Goal: Information Seeking & Learning: Find specific fact

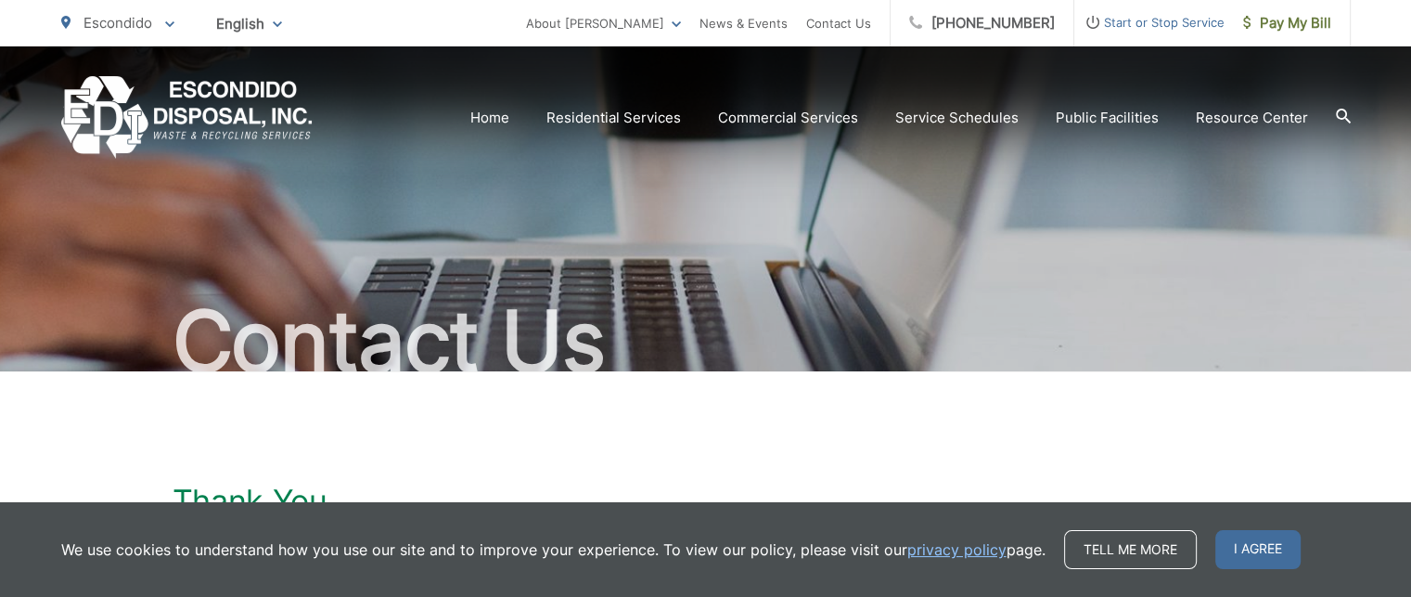
click at [225, 109] on img "EDCD logo. Return to the homepage." at bounding box center [186, 117] width 251 height 83
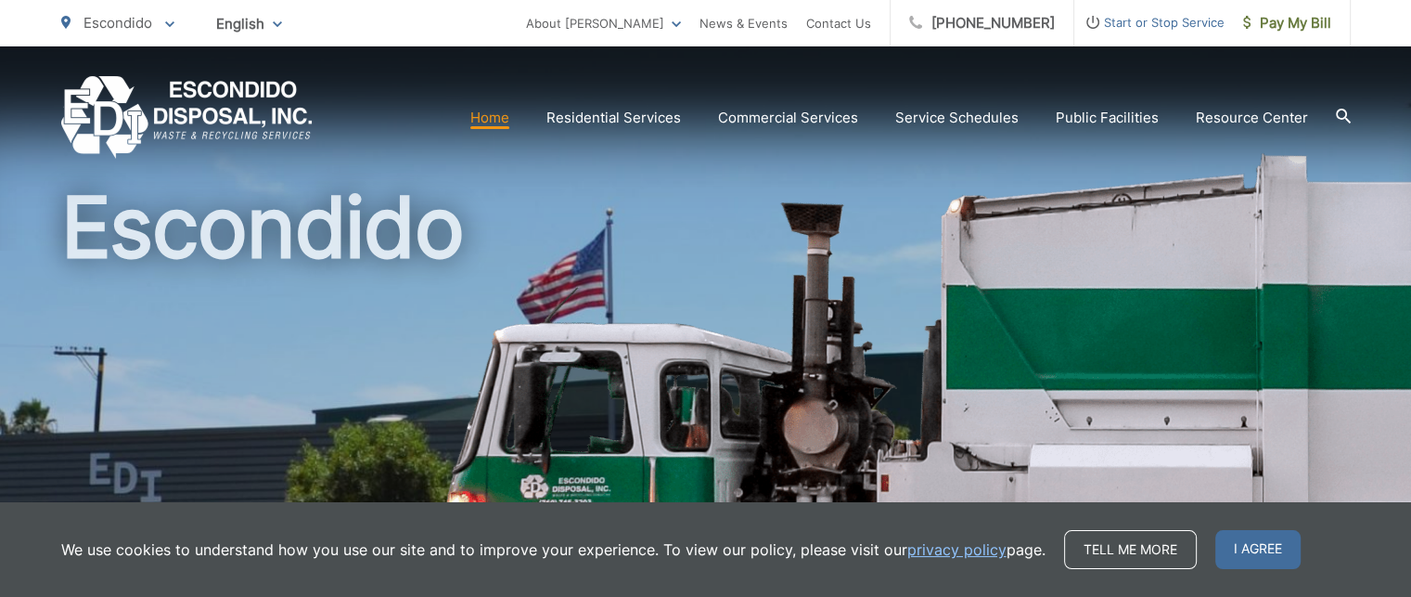
scroll to position [186, 0]
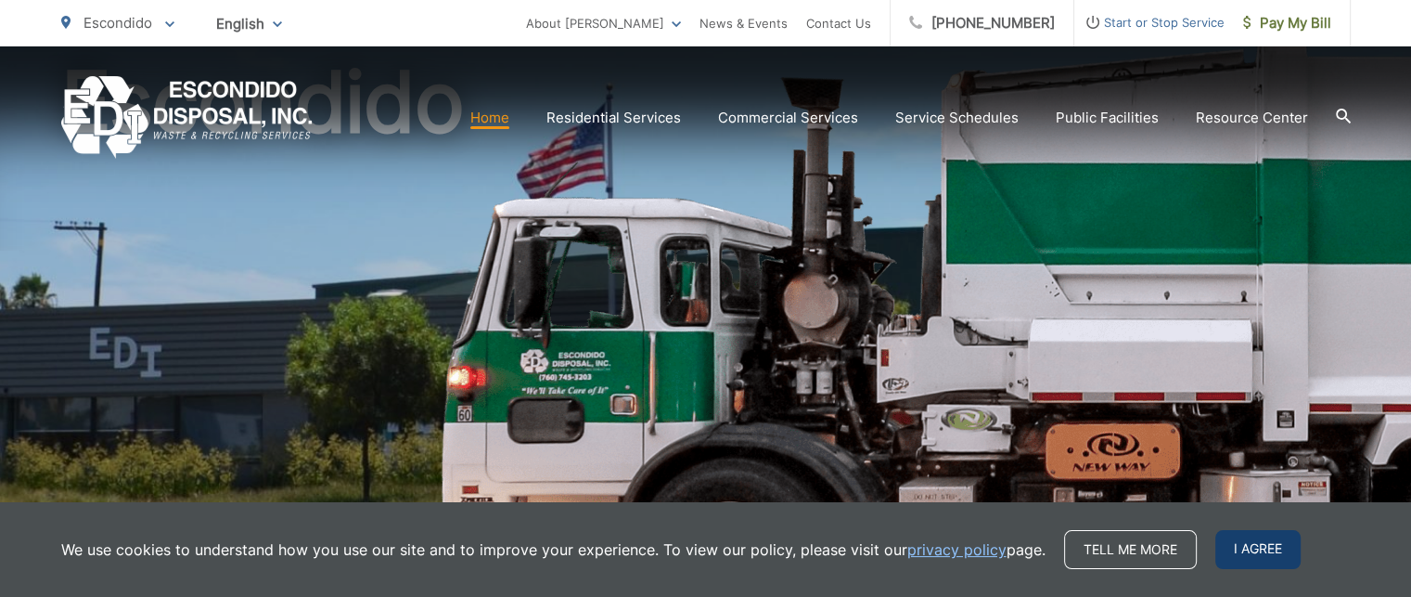
click at [1259, 545] on span "I agree" at bounding box center [1257, 549] width 85 height 39
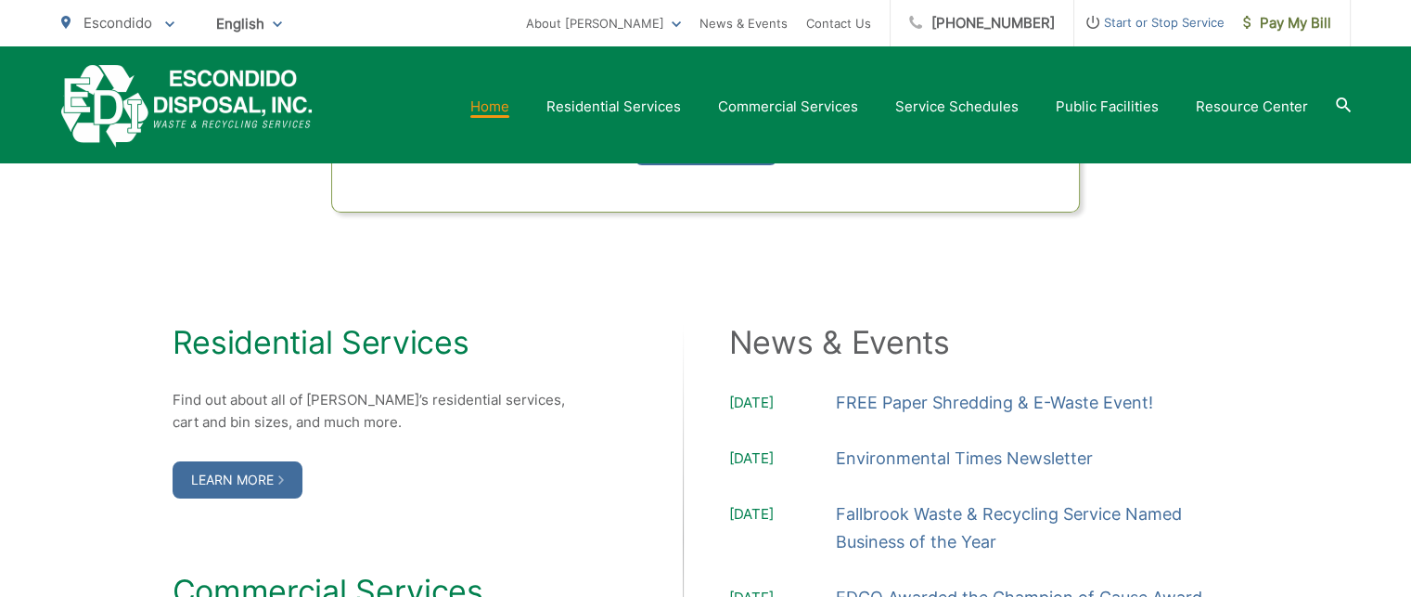
scroll to position [1855, 0]
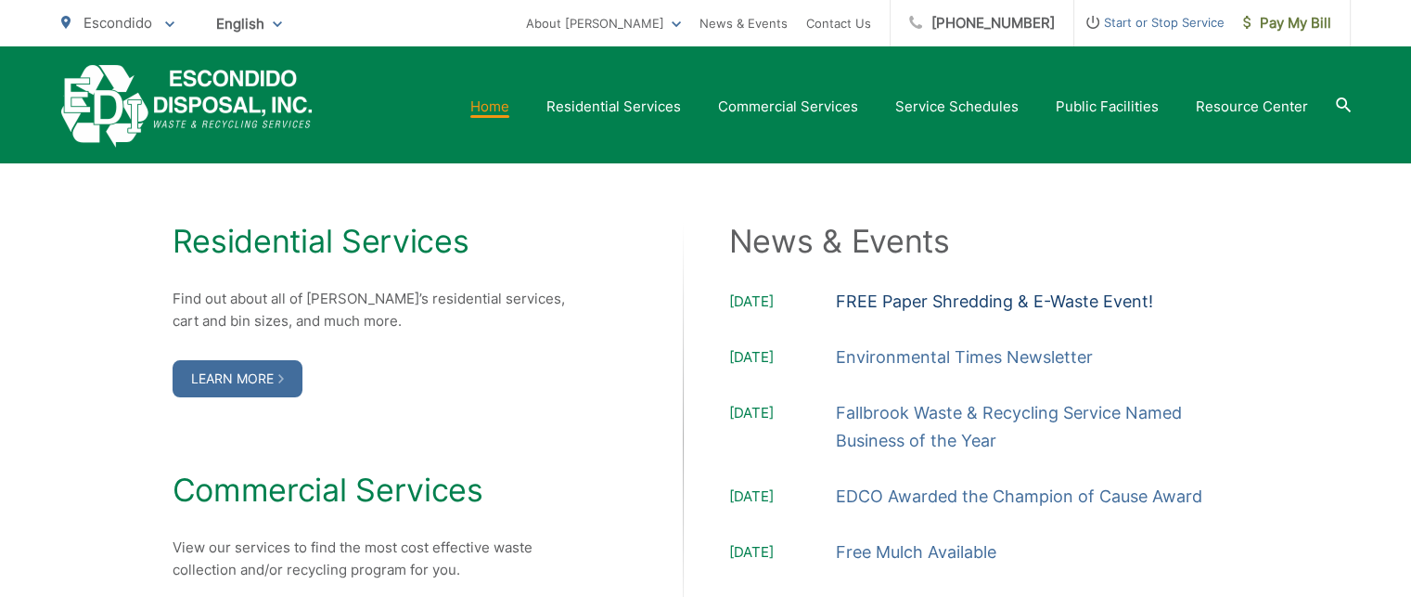
click at [1038, 300] on link "FREE Paper Shredding & E-Waste Event!" at bounding box center [994, 302] width 317 height 28
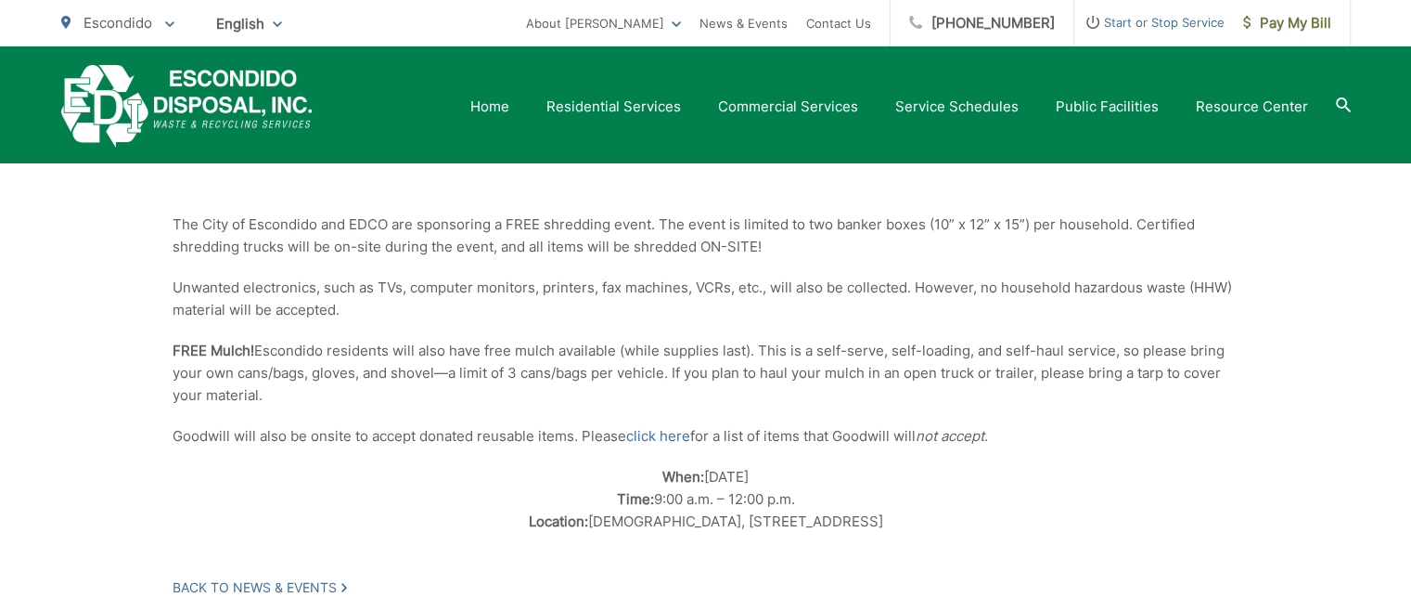
scroll to position [464, 0]
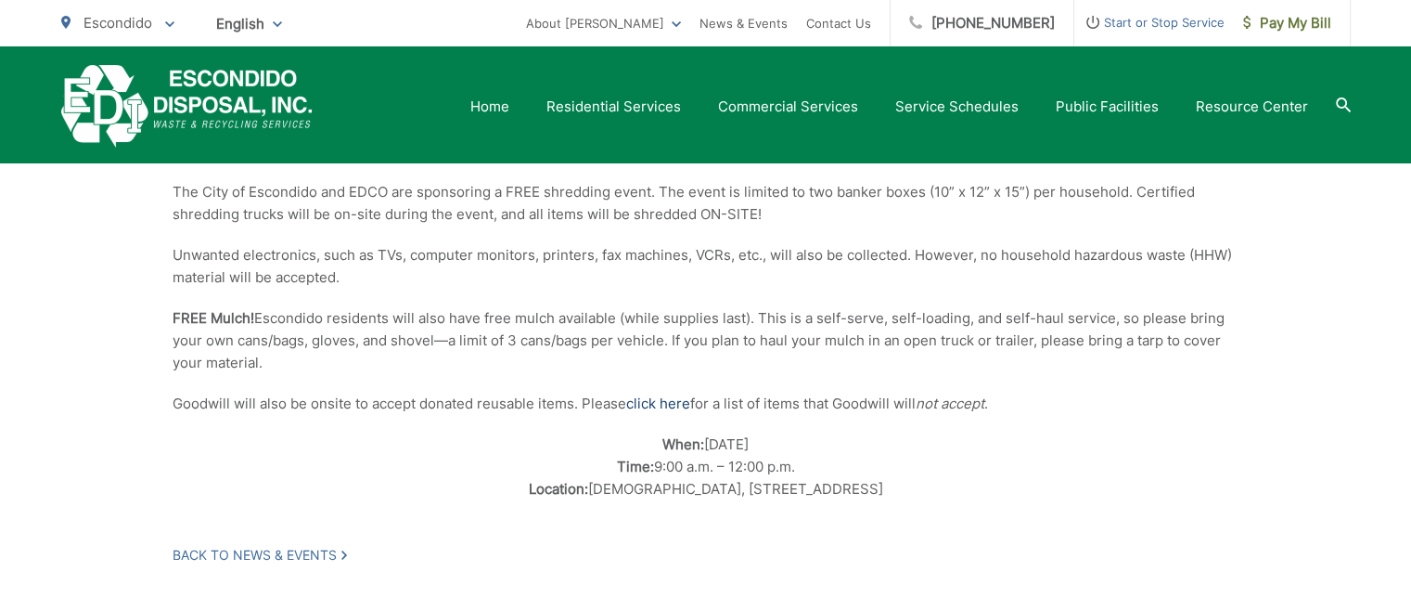
click at [646, 400] on link "click here" at bounding box center [658, 403] width 64 height 22
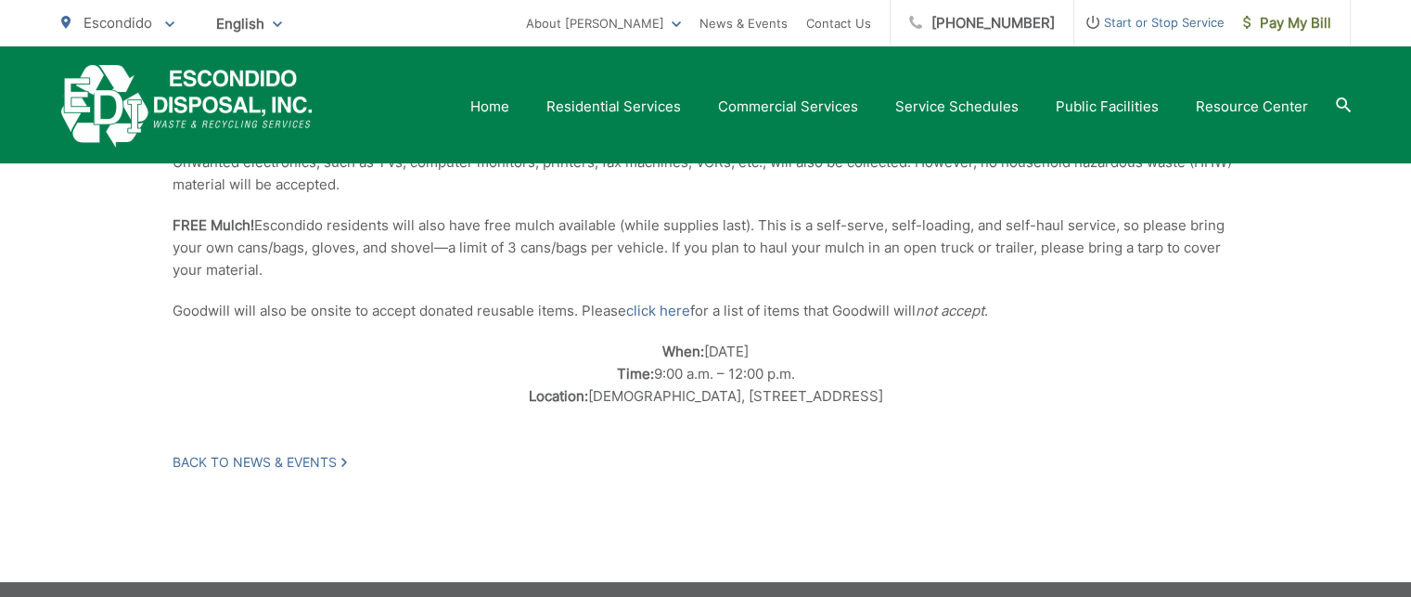
drag, startPoint x: 565, startPoint y: 398, endPoint x: 906, endPoint y: 404, distance: 341.5
click at [906, 404] on p "When: Saturday, October 11, 2025 Time: 9:00 a.m. – 12:00 p.m. Location: Emmanue…" at bounding box center [706, 373] width 1067 height 67
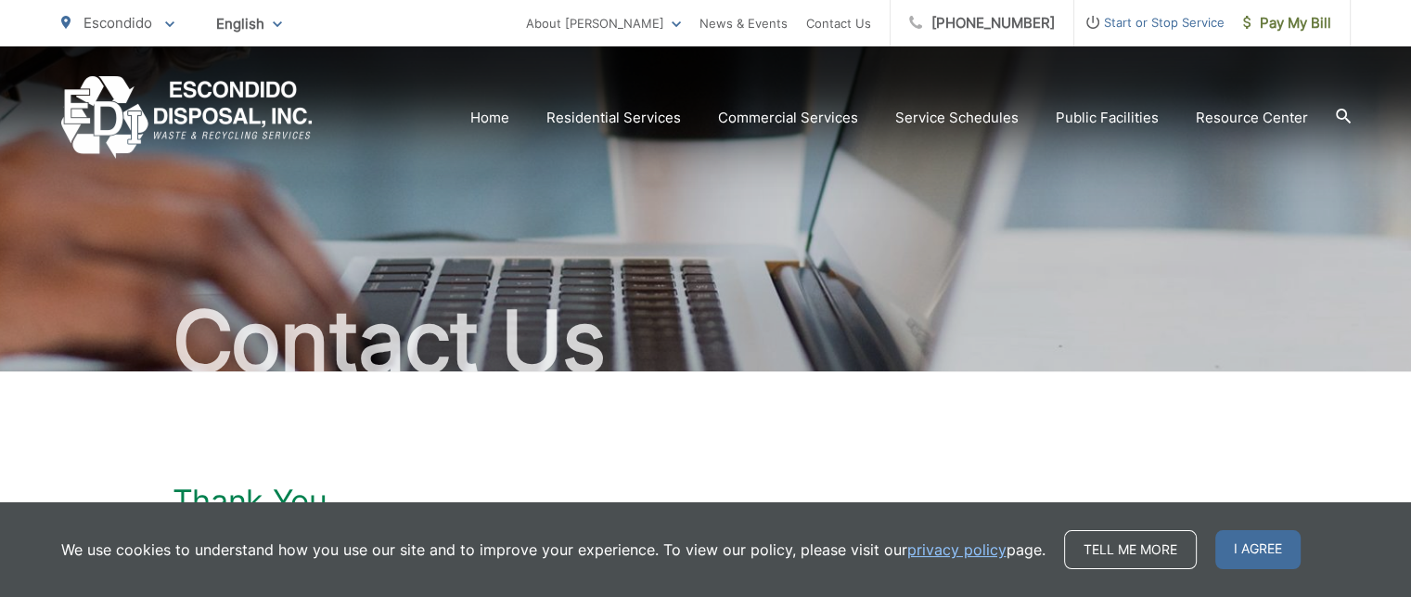
click at [245, 86] on img "EDCD logo. Return to the homepage." at bounding box center [186, 117] width 251 height 83
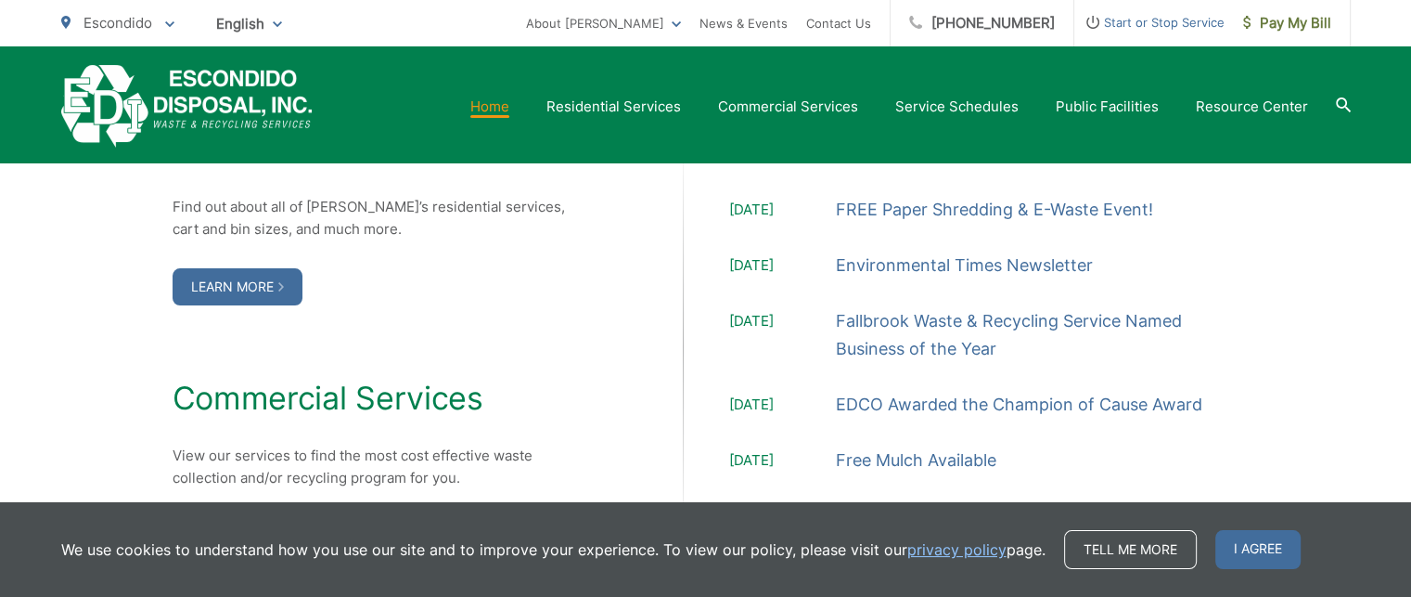
scroll to position [1948, 0]
click at [898, 207] on link "FREE Paper Shredding & E-Waste Event!" at bounding box center [994, 209] width 317 height 28
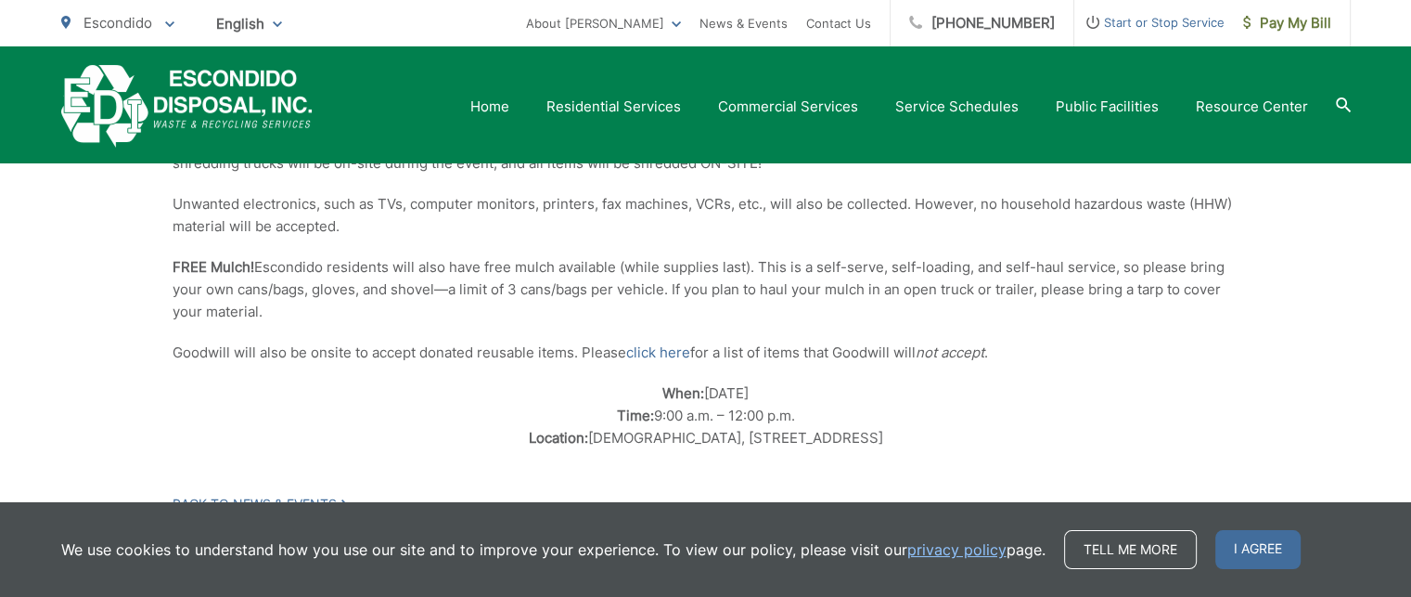
scroll to position [557, 0]
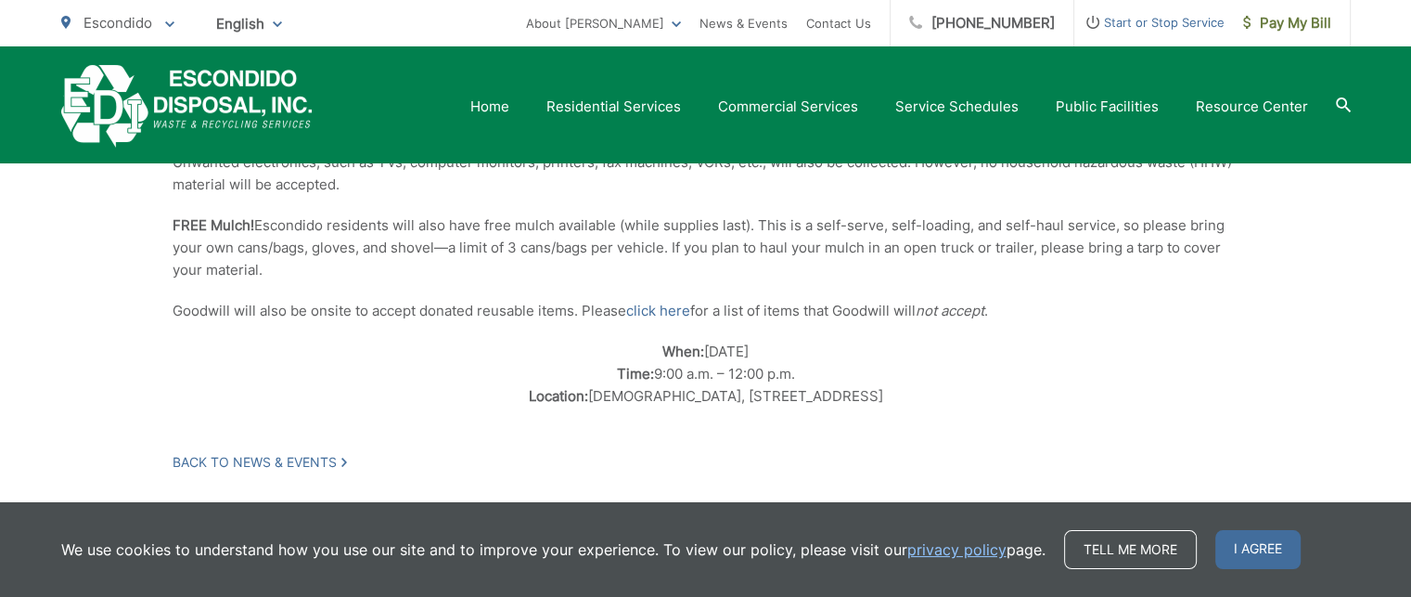
drag, startPoint x: 565, startPoint y: 400, endPoint x: 911, endPoint y: 400, distance: 346.0
click at [911, 400] on p "When: Saturday, October 11, 2025 Time: 9:00 a.m. – 12:00 p.m. Location: Emmanue…" at bounding box center [706, 373] width 1067 height 67
copy p "Emmanuel Faith Church, 639 E. 17th Ave, Escondido"
